Goal: Task Accomplishment & Management: Manage account settings

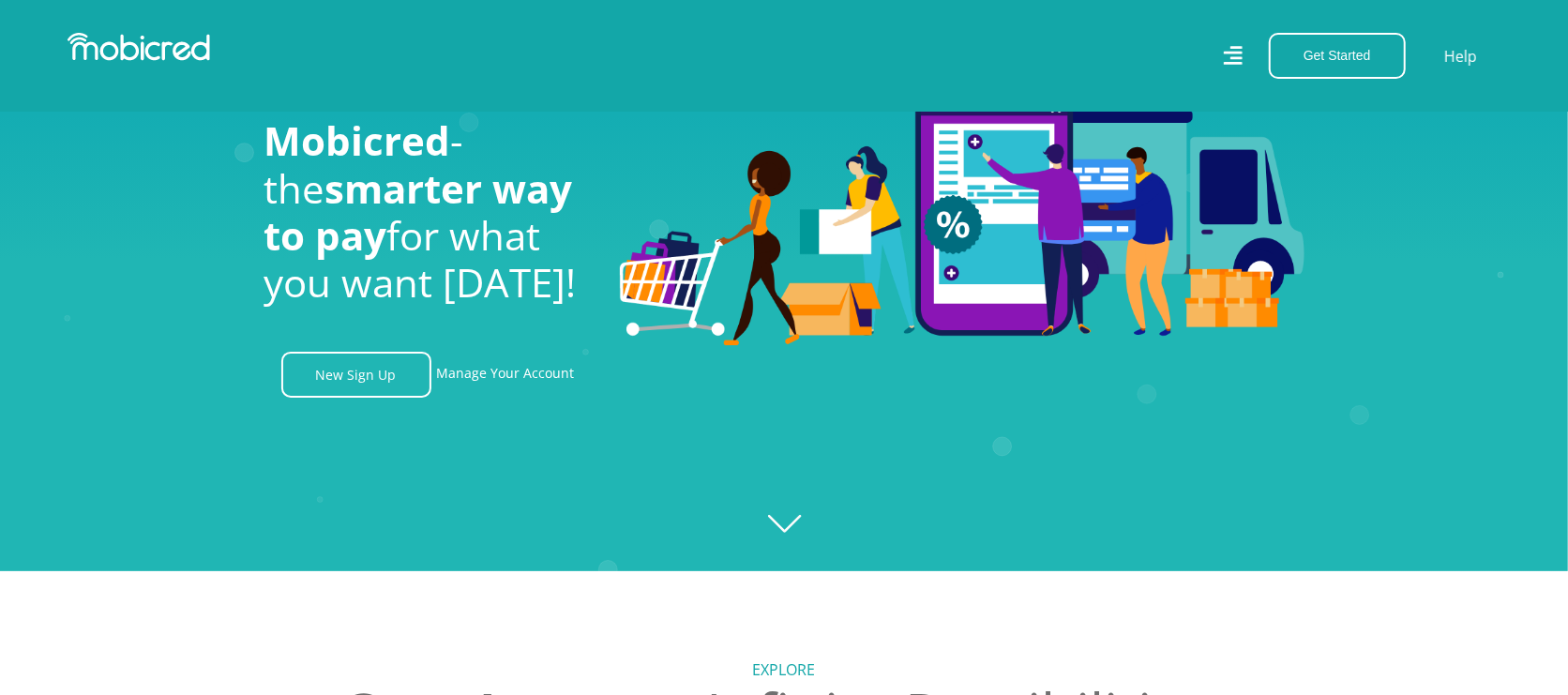
scroll to position [139, 0]
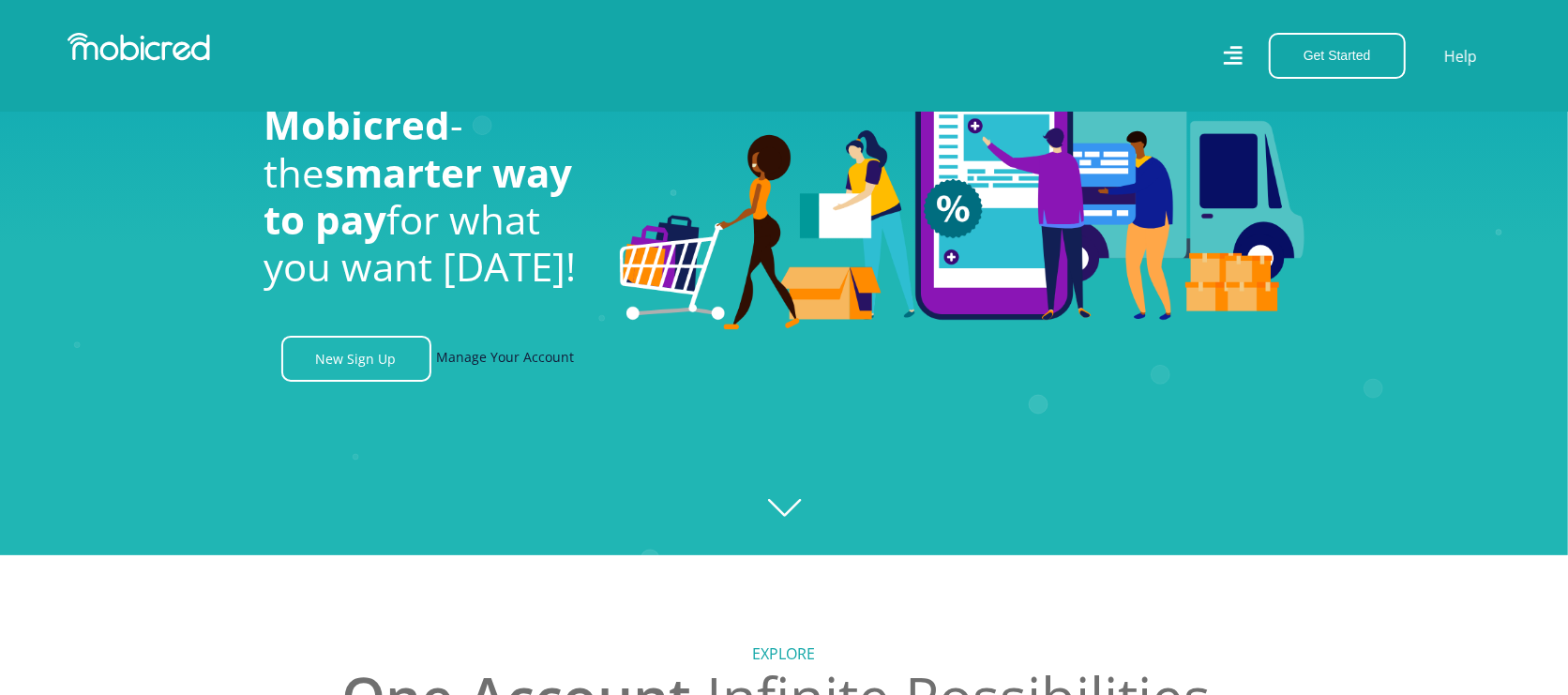
click at [556, 366] on link "Manage Your Account" at bounding box center [505, 358] width 137 height 46
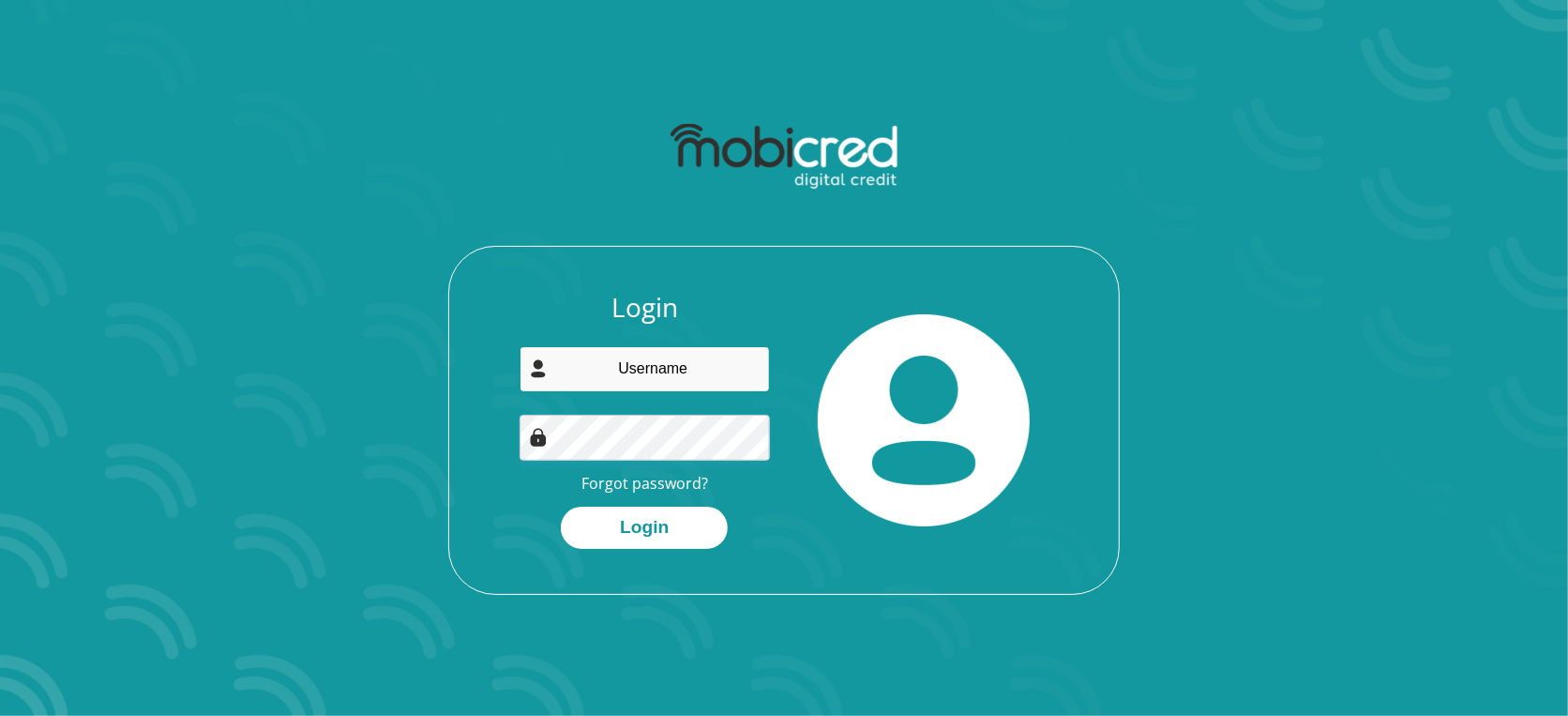
click at [683, 376] on input "email" at bounding box center [646, 369] width 252 height 46
type input "[EMAIL_ADDRESS][DOMAIN_NAME]"
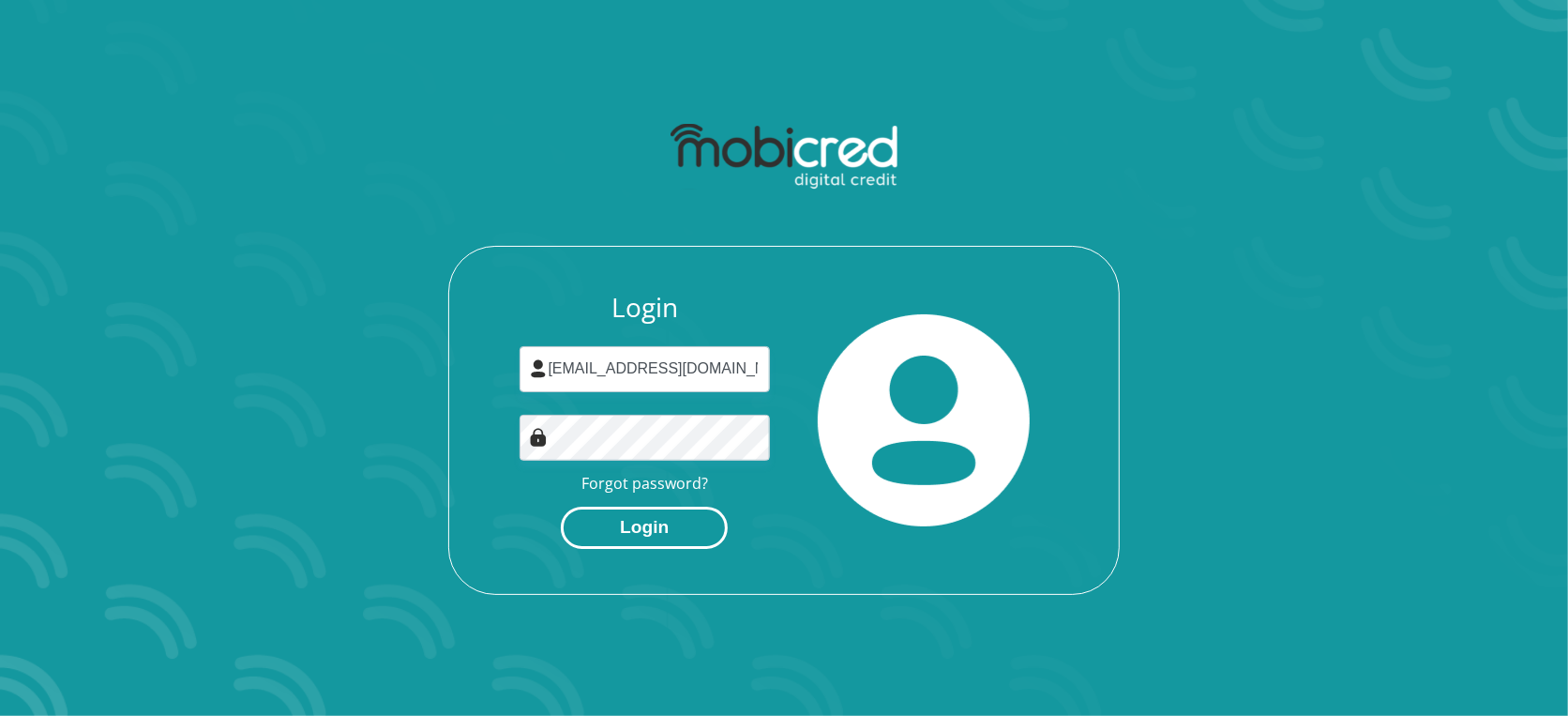
click at [657, 522] on button "Login" at bounding box center [644, 527] width 167 height 42
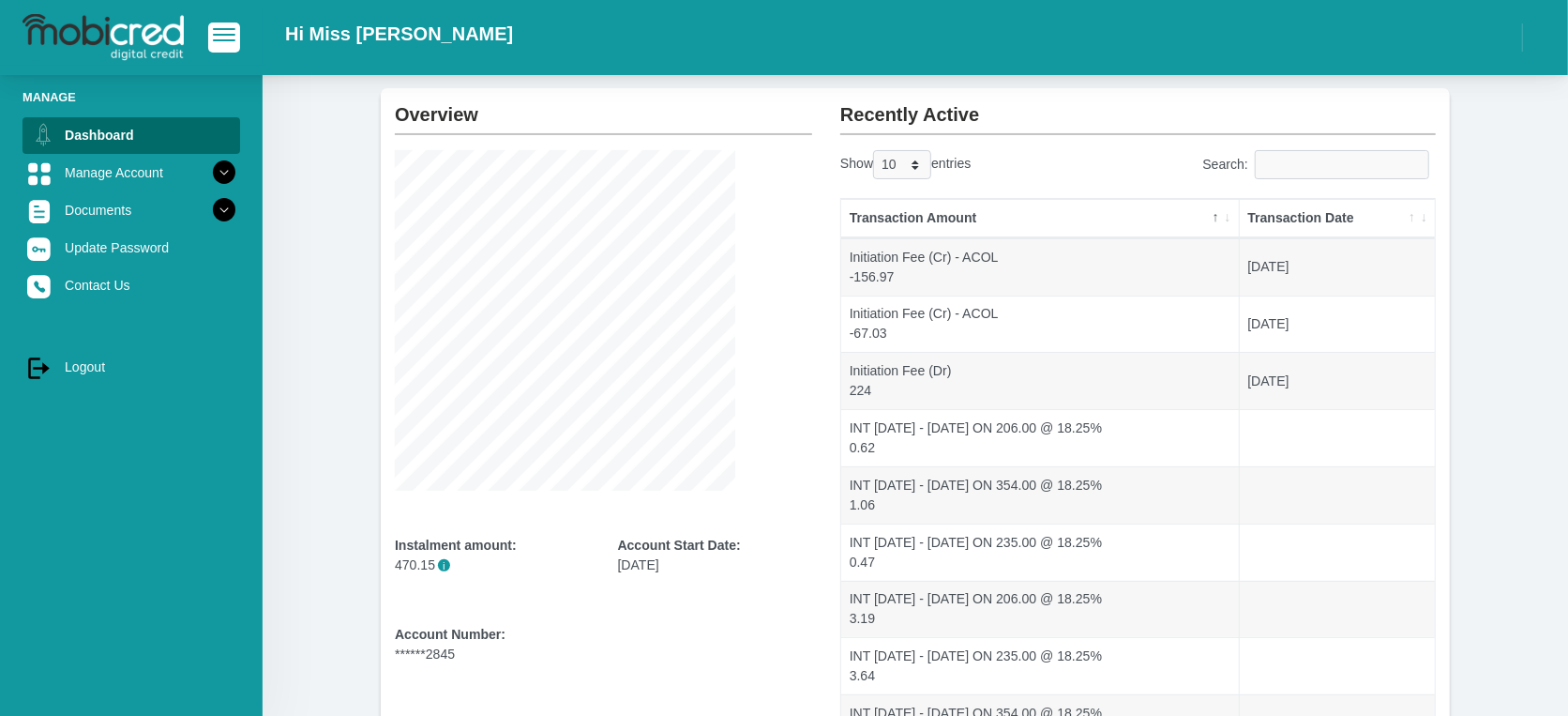
scroll to position [139, 0]
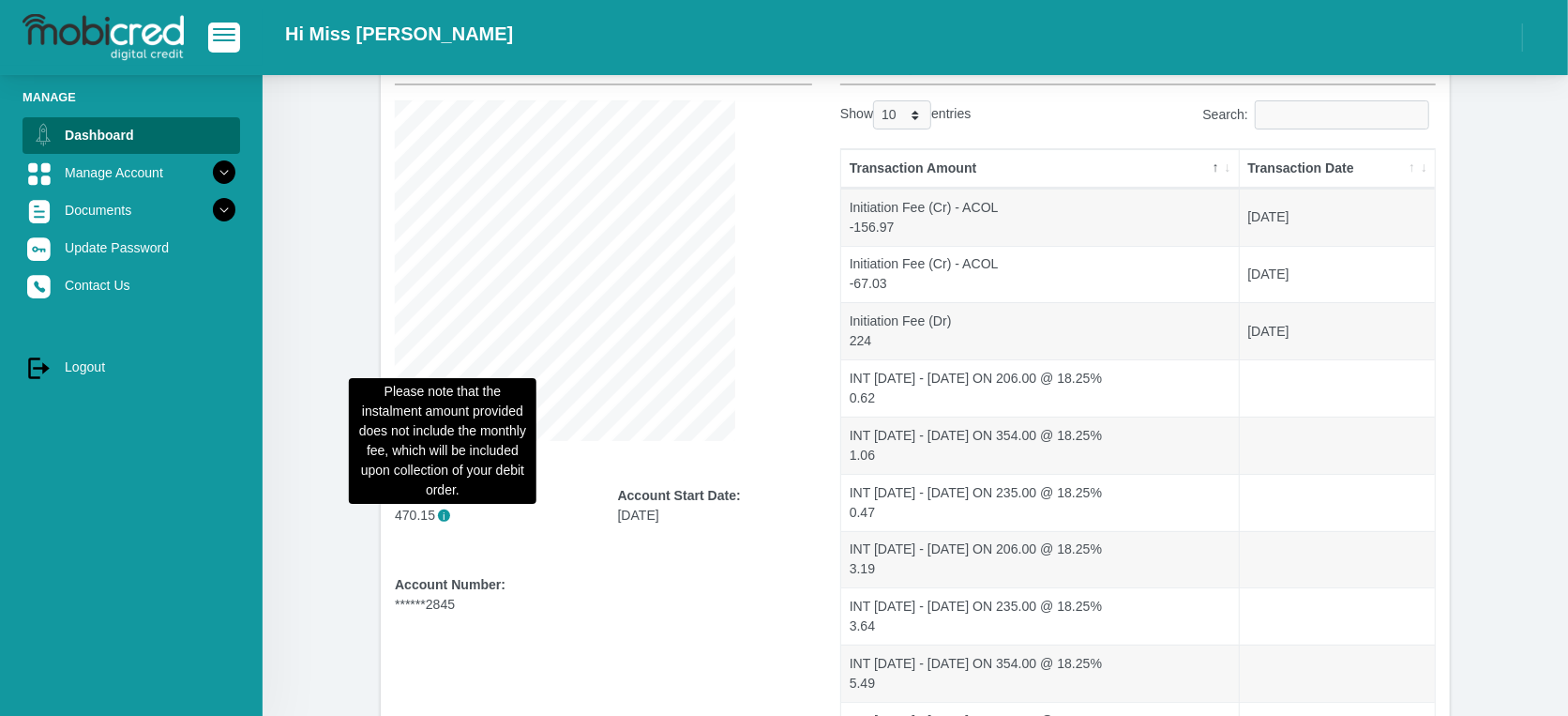
click at [443, 517] on span "i" at bounding box center [444, 515] width 13 height 13
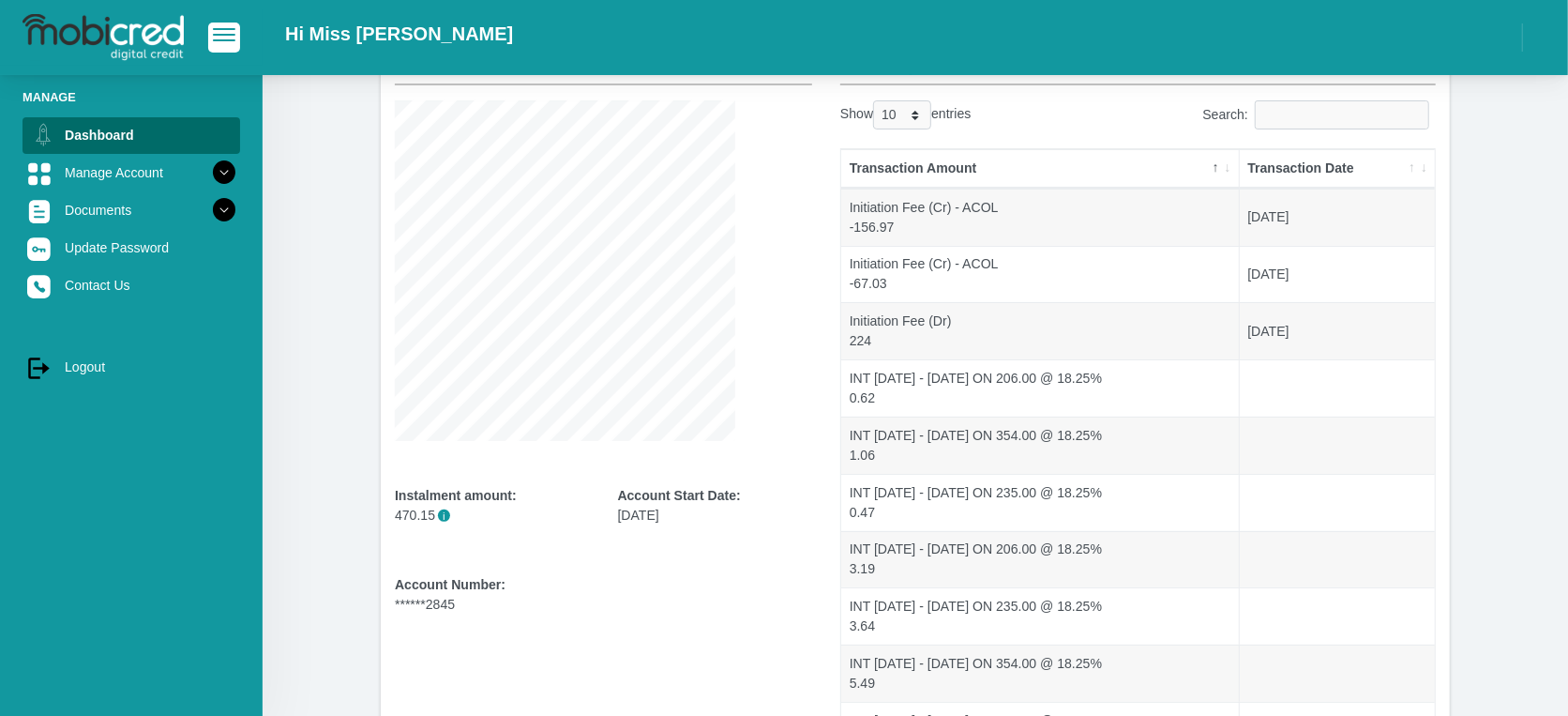
click at [574, 541] on div "Instalment amount: 470.15 i" at bounding box center [492, 523] width 195 height 74
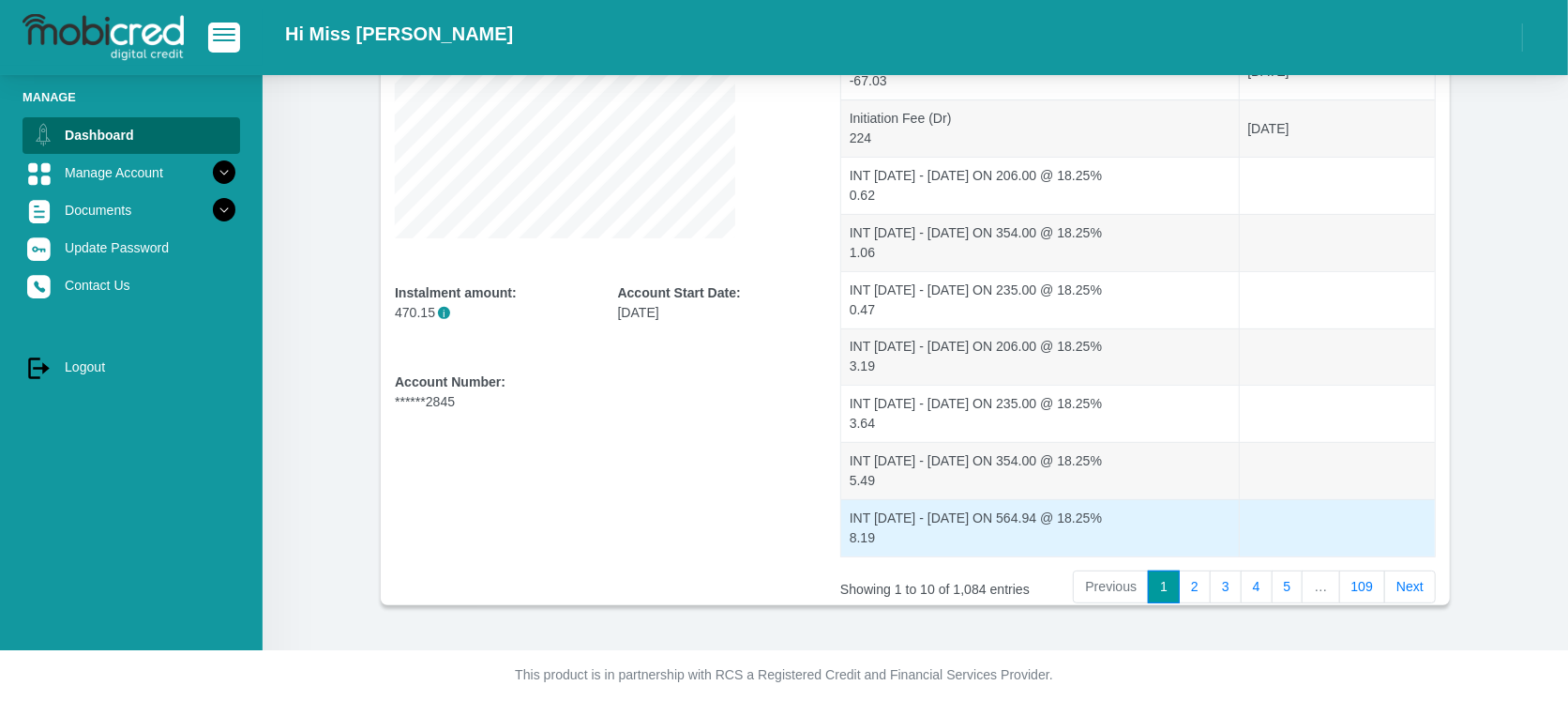
scroll to position [0, 0]
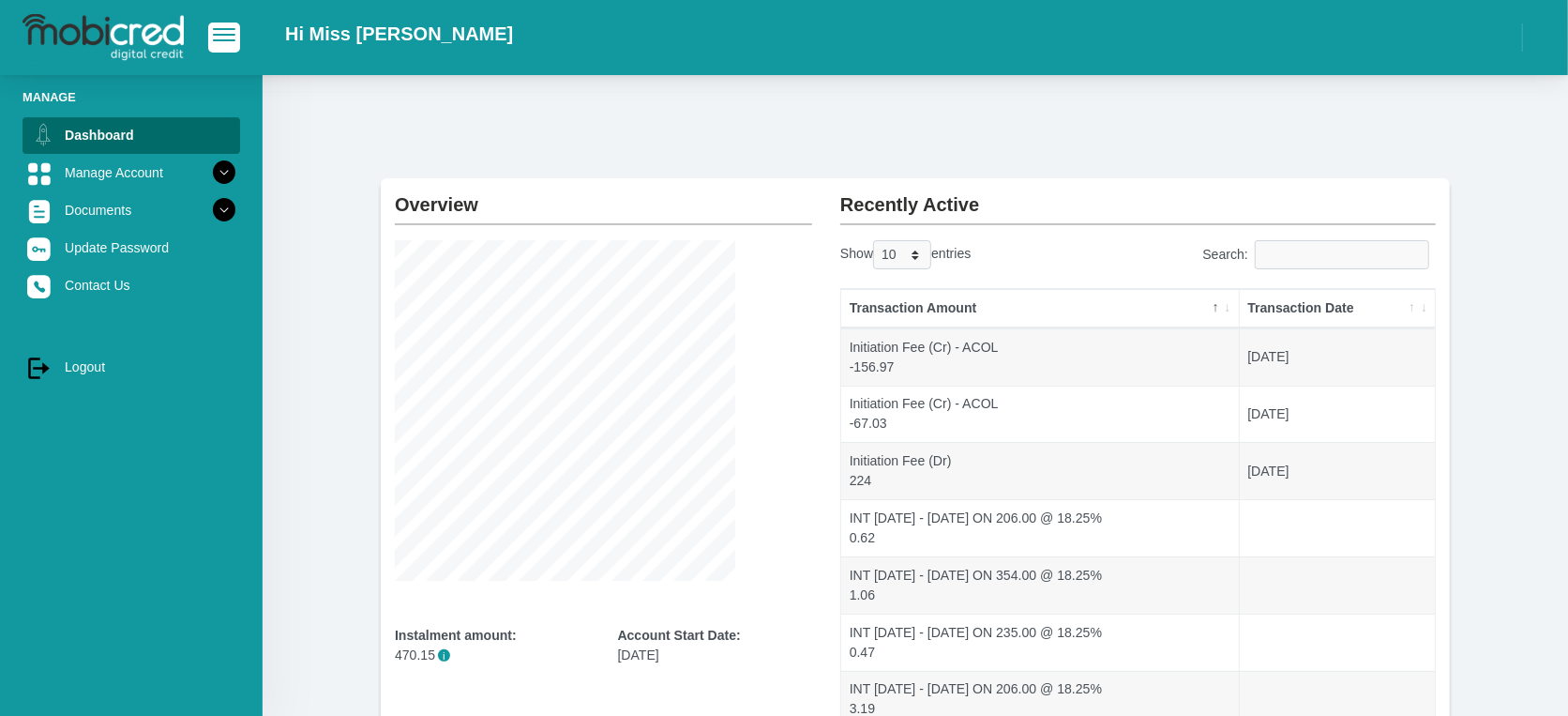
click at [1291, 310] on th "Transaction Date" at bounding box center [1337, 308] width 195 height 39
click at [1297, 305] on th "Transaction Date" at bounding box center [1337, 308] width 195 height 39
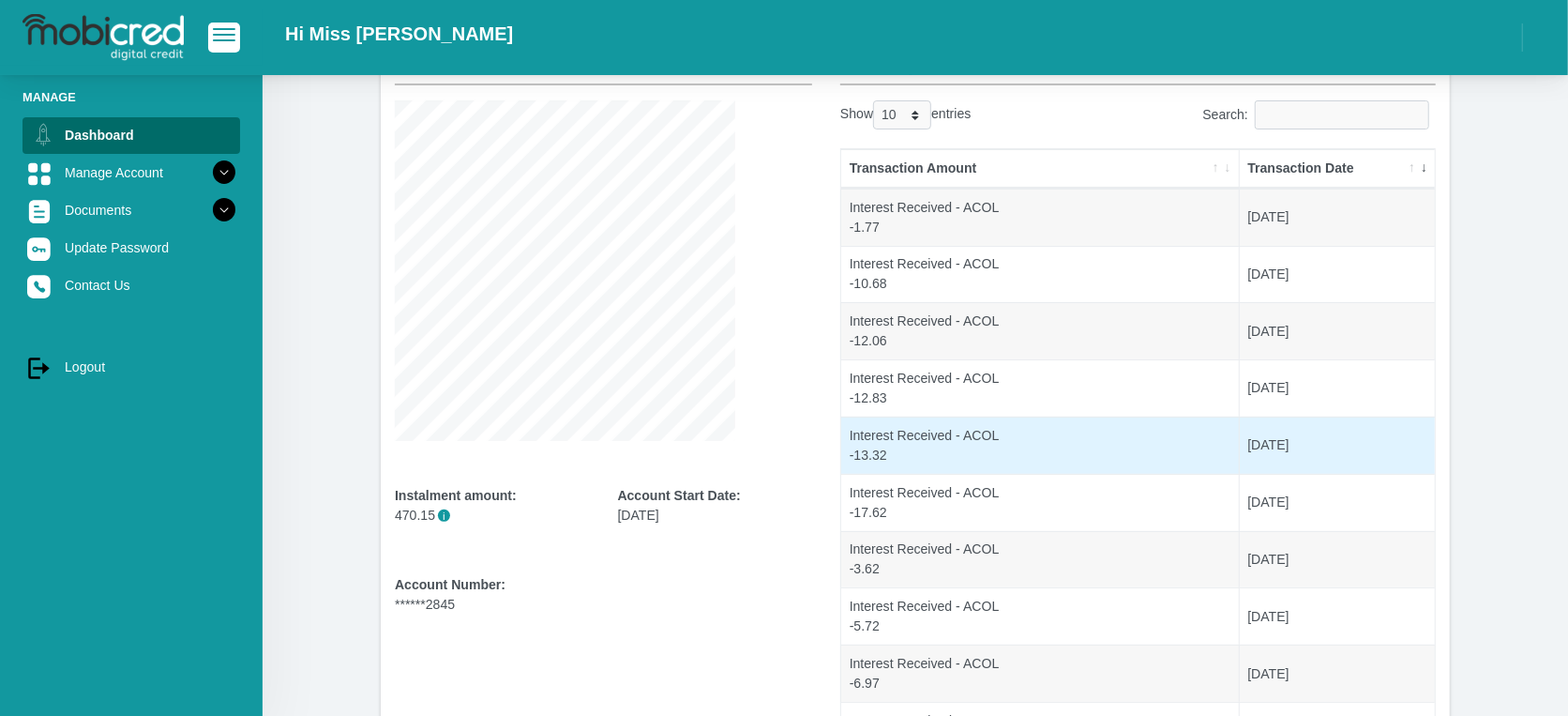
scroll to position [281, 0]
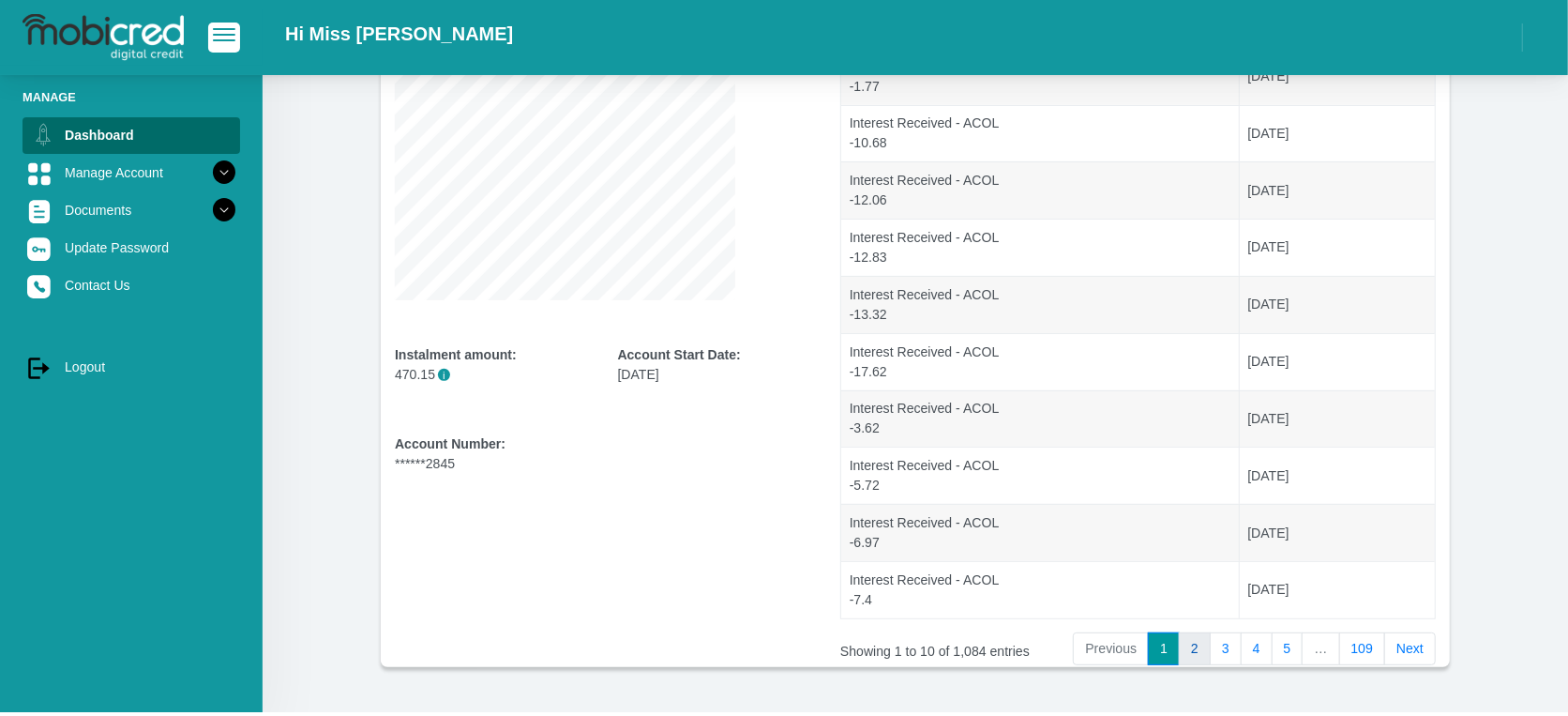
click at [1200, 656] on link "2" at bounding box center [1195, 649] width 32 height 34
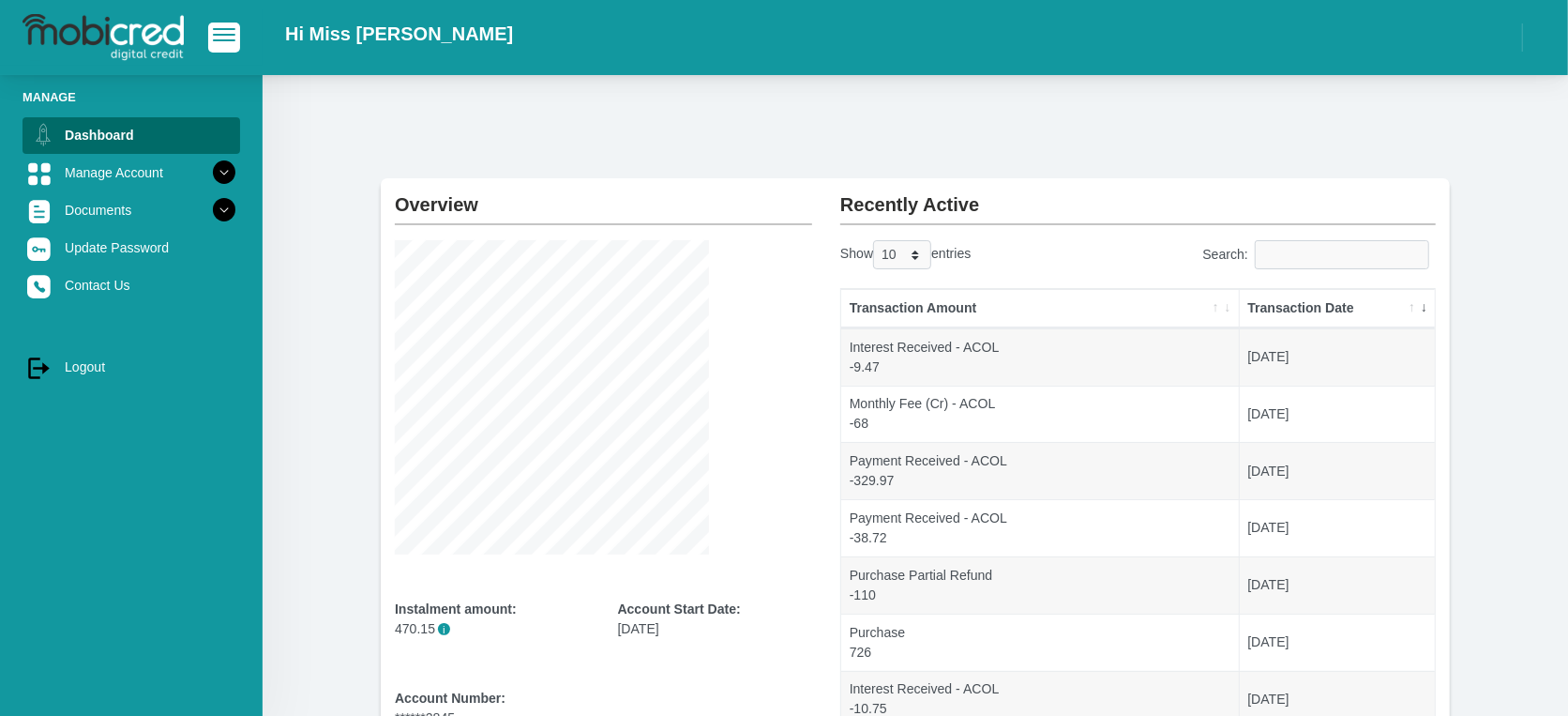
scroll to position [139, 0]
